Goal: Navigation & Orientation: Locate item on page

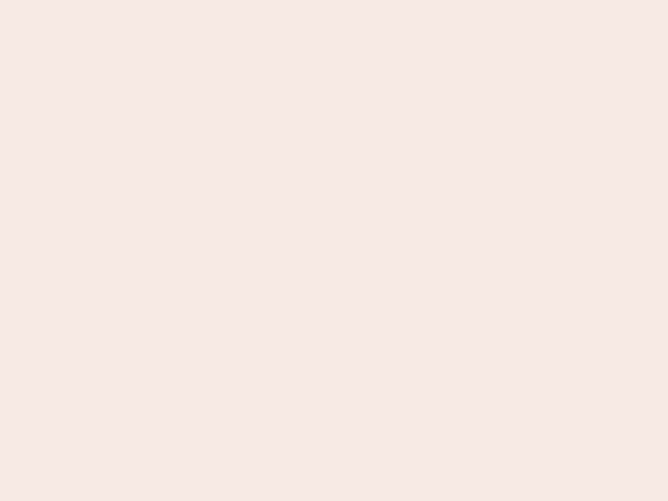
click at [334, 250] on nb-app "Almost there Thank you for registering for Newbook. Your account is under revie…" at bounding box center [334, 250] width 668 height 501
click at [334, 0] on nb-app "Almost there Thank you for registering for Newbook. Your account is under revie…" at bounding box center [334, 250] width 668 height 501
click at [357, 0] on nb-app "Almost there Thank you for registering for Newbook. Your account is under revie…" at bounding box center [334, 250] width 668 height 501
click at [334, 250] on nb-app "Almost there Thank you for registering for Newbook. Your account is under revie…" at bounding box center [334, 250] width 668 height 501
click at [334, 0] on nb-app "Almost there Thank you for registering for Newbook. Your account is under revie…" at bounding box center [334, 250] width 668 height 501
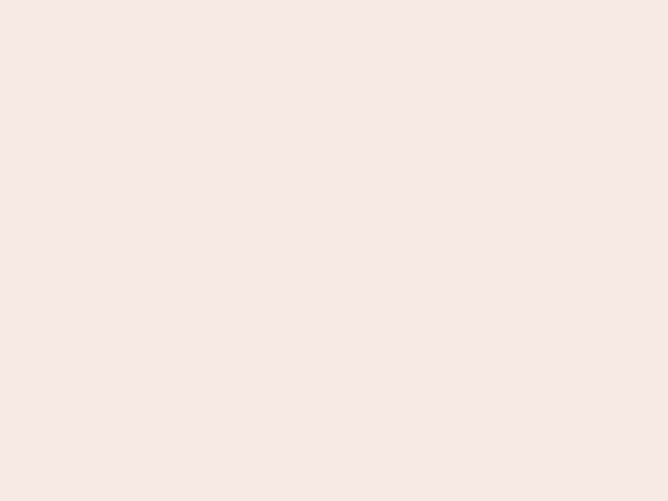
click at [233, 0] on nb-app "Almost there Thank you for registering for Newbook. Your account is under revie…" at bounding box center [334, 250] width 668 height 501
click at [334, 250] on nb-app "Almost there Thank you for registering for Newbook. Your account is under revie…" at bounding box center [334, 250] width 668 height 501
click at [334, 0] on nb-app "Almost there Thank you for registering for Newbook. Your account is under revie…" at bounding box center [334, 250] width 668 height 501
click at [233, 0] on nb-app "Almost there Thank you for registering for Newbook. Your account is under revie…" at bounding box center [334, 250] width 668 height 501
click at [334, 250] on nb-app "Almost there Thank you for registering for Newbook. Your account is under revie…" at bounding box center [334, 250] width 668 height 501
